Goal: Task Accomplishment & Management: Use online tool/utility

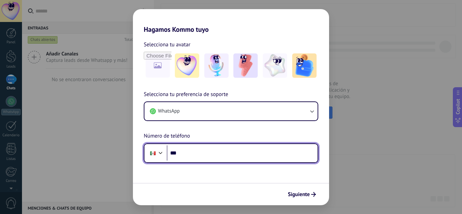
click at [185, 156] on input "***" at bounding box center [242, 153] width 151 height 16
type input "**********"
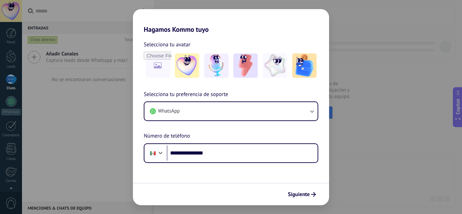
click at [264, 175] on form "**********" at bounding box center [231, 119] width 196 height 172
click at [309, 195] on span "Siguiente" at bounding box center [299, 194] width 22 height 5
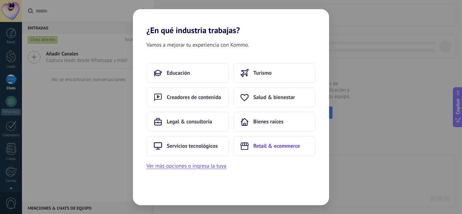
click at [296, 144] on span "Retail & ecommerce" at bounding box center [276, 146] width 47 height 7
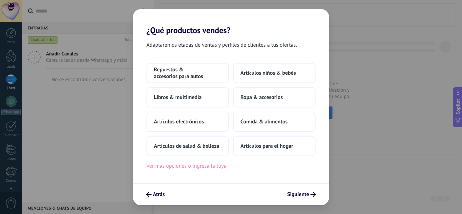
click at [215, 166] on button "Ver más opciones o ingresa la tuya" at bounding box center [186, 166] width 80 height 9
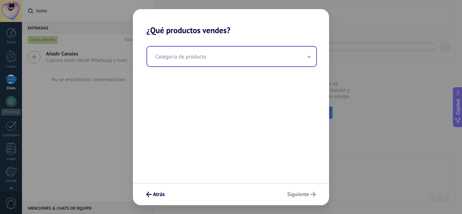
click at [249, 65] on input "text" at bounding box center [231, 57] width 169 height 20
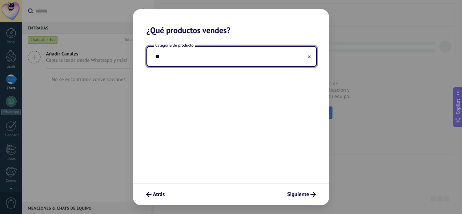
type input "*"
type input "****"
click at [156, 196] on span "Atrás" at bounding box center [159, 194] width 12 height 5
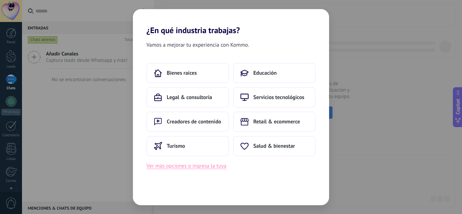
click at [214, 165] on button "Ver más opciones o ingresa la tuya" at bounding box center [186, 166] width 80 height 9
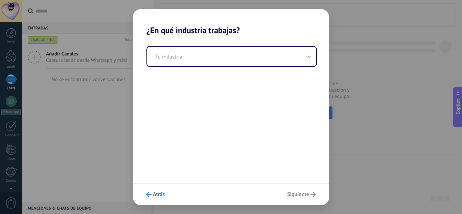
click at [161, 189] on button "Atrás" at bounding box center [155, 195] width 25 height 12
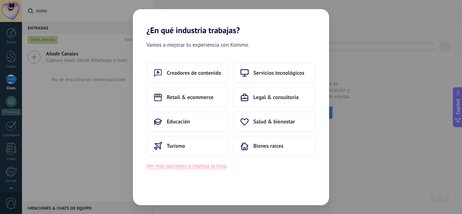
click at [207, 168] on button "Ver más opciones o ingresa la tuya" at bounding box center [186, 166] width 80 height 9
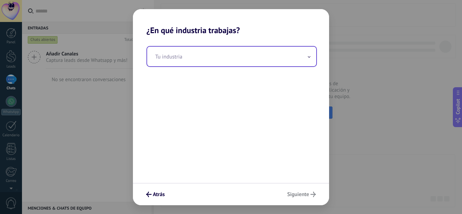
click at [272, 51] on input "text" at bounding box center [231, 57] width 169 height 20
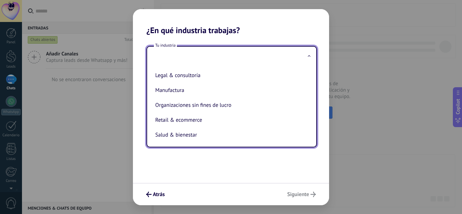
scroll to position [91, 0]
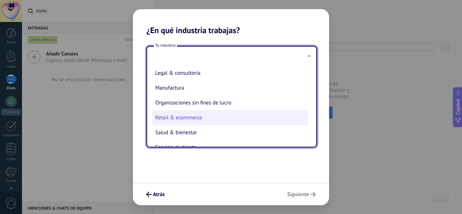
click at [204, 113] on li "Retail & ecommerce" at bounding box center [231, 117] width 156 height 15
type input "**********"
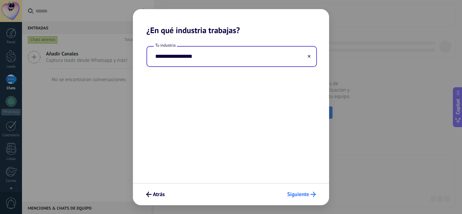
click at [307, 195] on span "Siguiente" at bounding box center [298, 194] width 22 height 5
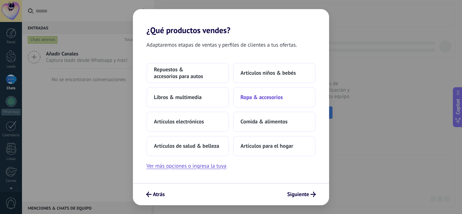
click at [283, 100] on button "Ropa & accesorios" at bounding box center [274, 97] width 83 height 20
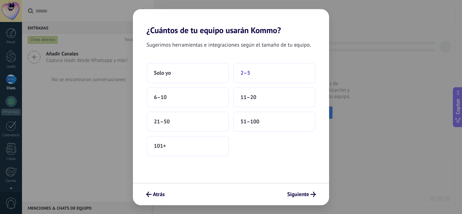
click at [260, 69] on button "2–5" at bounding box center [274, 73] width 83 height 20
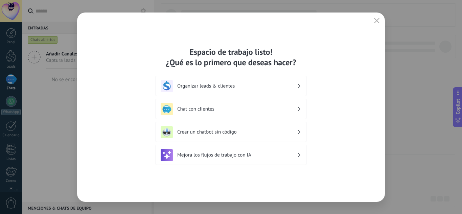
click at [235, 109] on h3 "Chat con clientes" at bounding box center [237, 109] width 120 height 6
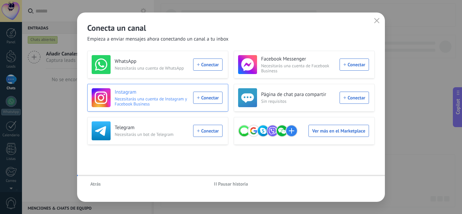
click at [185, 87] on div "Instagram Necesitarás una cuenta de Instagram y Facebook Business Conectar" at bounding box center [157, 98] width 141 height 28
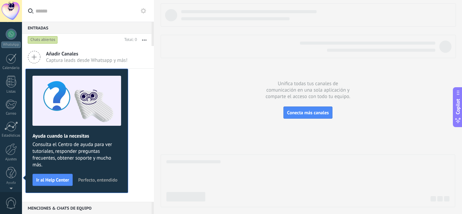
scroll to position [0, 0]
click at [36, 58] on icon at bounding box center [34, 57] width 13 height 13
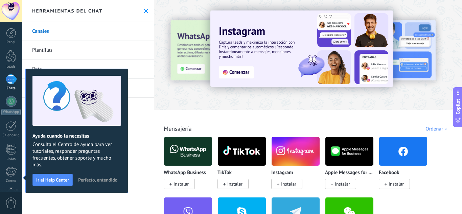
click at [91, 179] on span "Perfecto, entendido" at bounding box center [97, 180] width 39 height 5
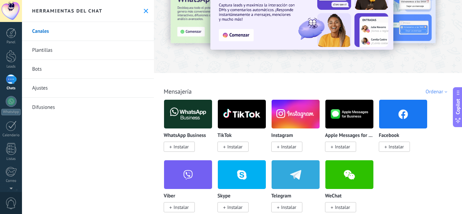
scroll to position [68, 0]
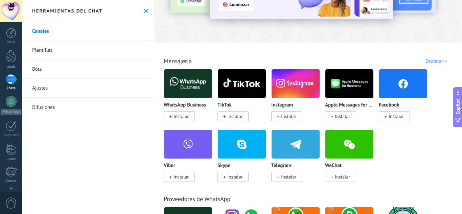
click at [189, 84] on img at bounding box center [188, 83] width 48 height 33
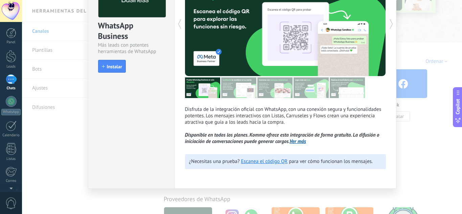
scroll to position [28, 0]
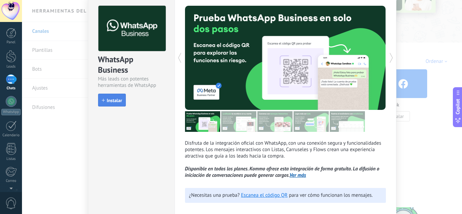
click at [119, 105] on button "Instalar" at bounding box center [112, 100] width 28 height 13
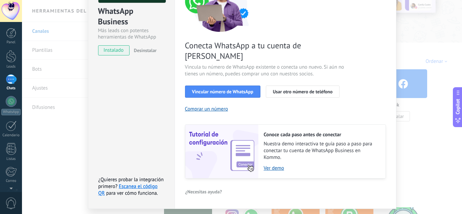
scroll to position [86, 0]
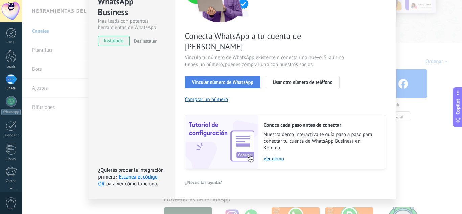
click at [238, 76] on button "Vincular número de WhatsApp" at bounding box center [222, 82] width 75 height 12
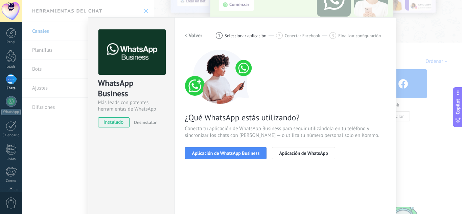
scroll to position [0, 0]
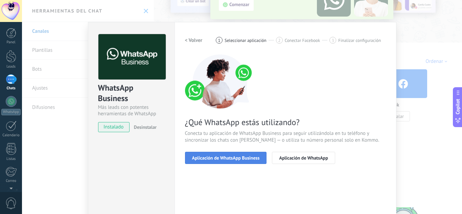
click at [242, 159] on span "Aplicación de WhatsApp Business" at bounding box center [226, 158] width 68 height 5
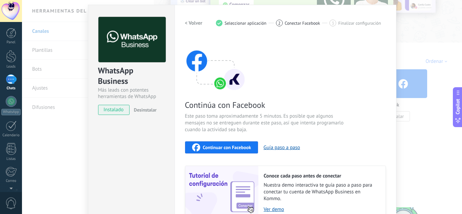
scroll to position [34, 0]
